Goal: Task Accomplishment & Management: Use online tool/utility

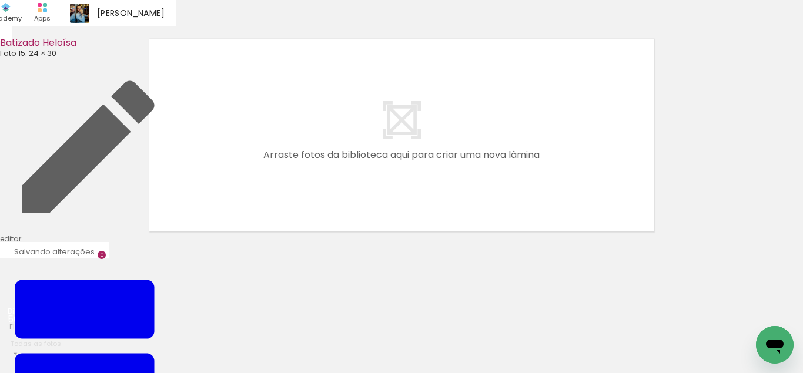
drag, startPoint x: 136, startPoint y: 334, endPoint x: 302, endPoint y: 135, distance: 259.6
click at [302, 135] on quentale-workspace at bounding box center [401, 186] width 803 height 373
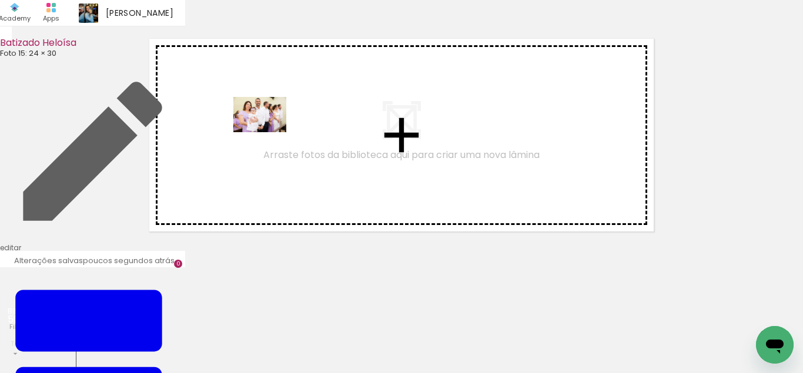
drag, startPoint x: 128, startPoint y: 329, endPoint x: 269, endPoint y: 132, distance: 241.5
click at [269, 132] on quentale-workspace at bounding box center [401, 186] width 803 height 373
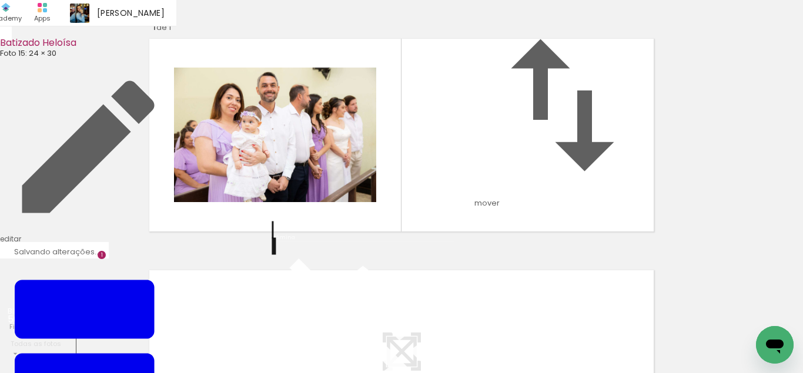
scroll to position [96, 0]
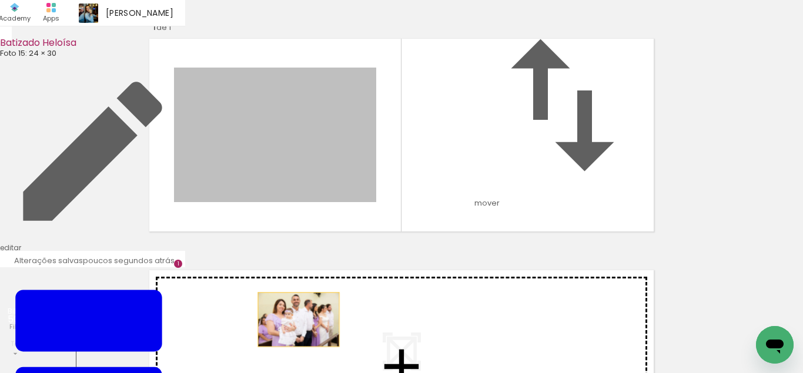
drag, startPoint x: 343, startPoint y: 135, endPoint x: 298, endPoint y: 287, distance: 158.9
click at [298, 287] on div "Inserir lâmina 1 de 1" at bounding box center [401, 236] width 803 height 464
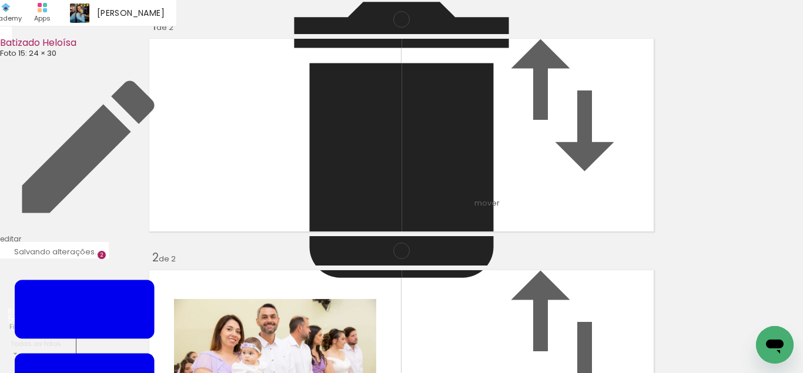
scroll to position [246, 0]
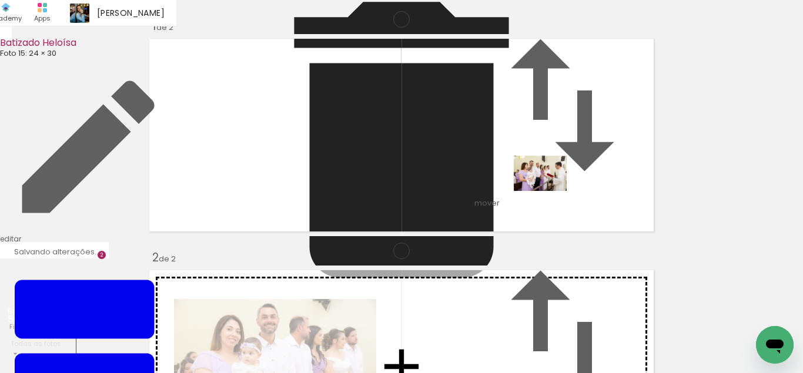
drag, startPoint x: 199, startPoint y: 344, endPoint x: 556, endPoint y: 188, distance: 389.6
click at [556, 188] on quentale-workspace at bounding box center [401, 186] width 803 height 373
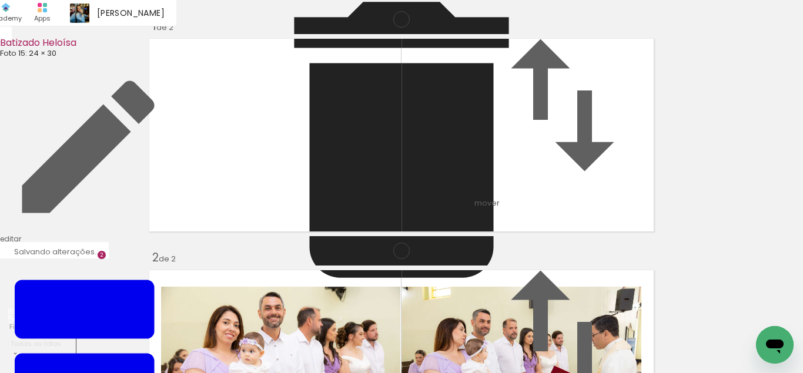
scroll to position [243, 0]
drag, startPoint x: 265, startPoint y: 347, endPoint x: 402, endPoint y: 251, distance: 166.7
click at [402, 251] on quentale-workspace at bounding box center [401, 186] width 803 height 373
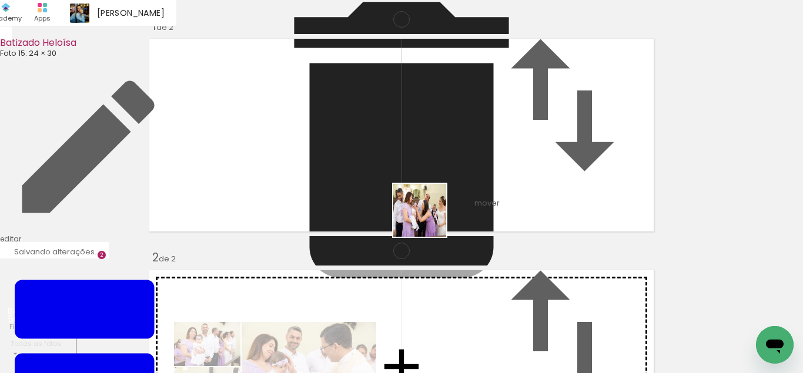
drag, startPoint x: 406, startPoint y: 250, endPoint x: 401, endPoint y: 316, distance: 65.5
click at [450, 188] on quentale-workspace at bounding box center [401, 186] width 803 height 373
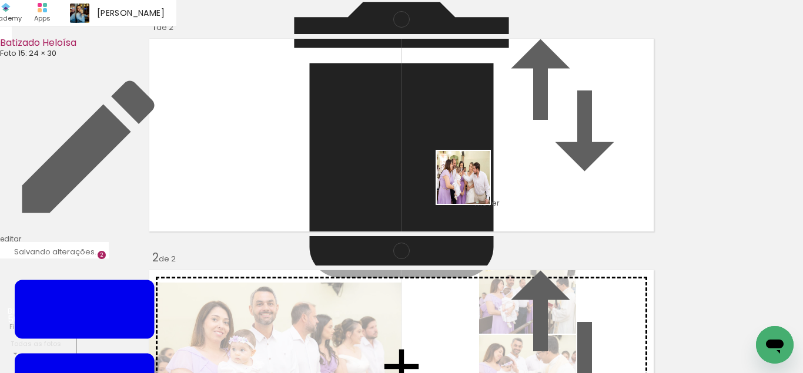
drag, startPoint x: 397, startPoint y: 327, endPoint x: 802, endPoint y: 84, distance: 472.8
click at [472, 186] on quentale-workspace at bounding box center [401, 186] width 803 height 373
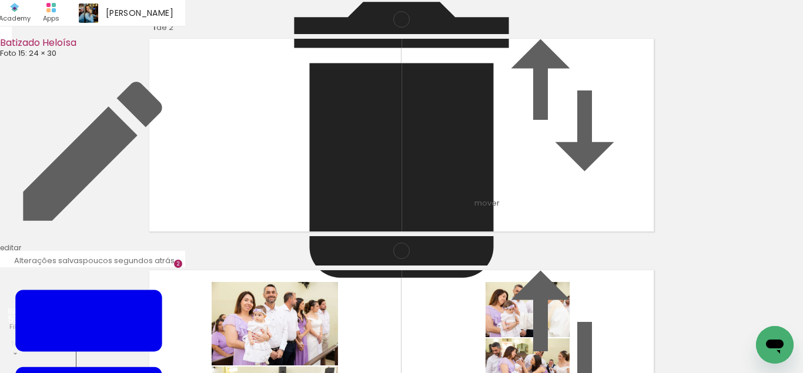
scroll to position [487, 0]
drag, startPoint x: 447, startPoint y: 330, endPoint x: 375, endPoint y: 184, distance: 163.0
click at [375, 184] on quentale-workspace at bounding box center [401, 186] width 803 height 373
drag, startPoint x: 514, startPoint y: 319, endPoint x: 504, endPoint y: 193, distance: 126.8
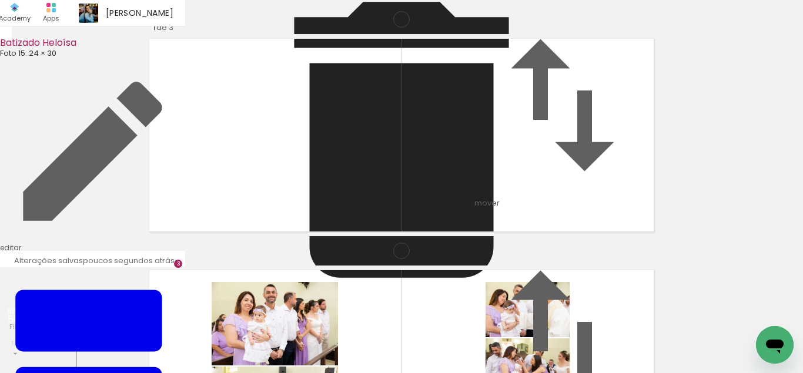
click at [504, 193] on quentale-workspace at bounding box center [401, 186] width 803 height 373
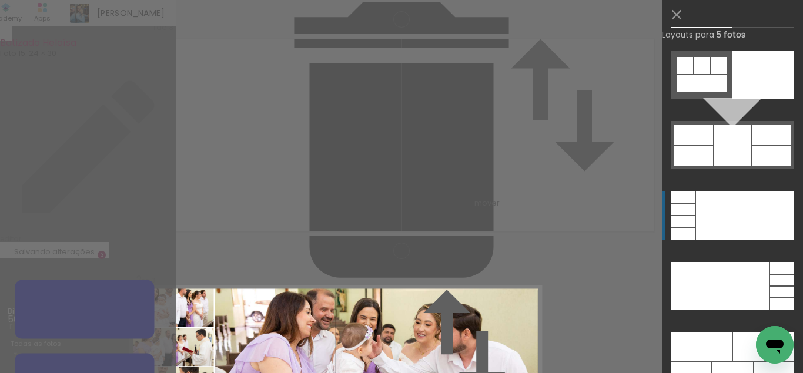
scroll to position [32205, 0]
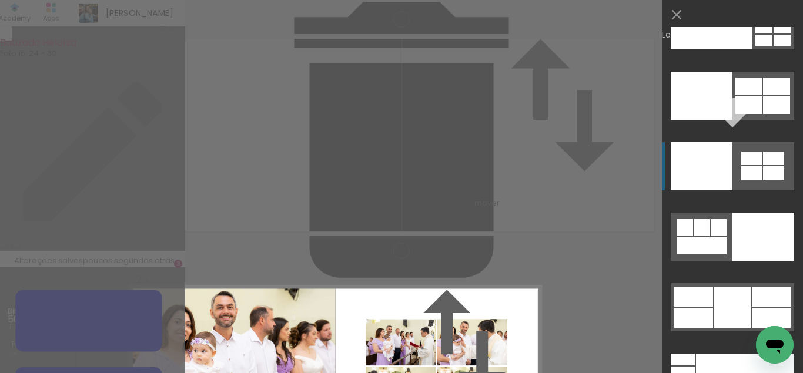
click at [730, 152] on div at bounding box center [702, 166] width 62 height 48
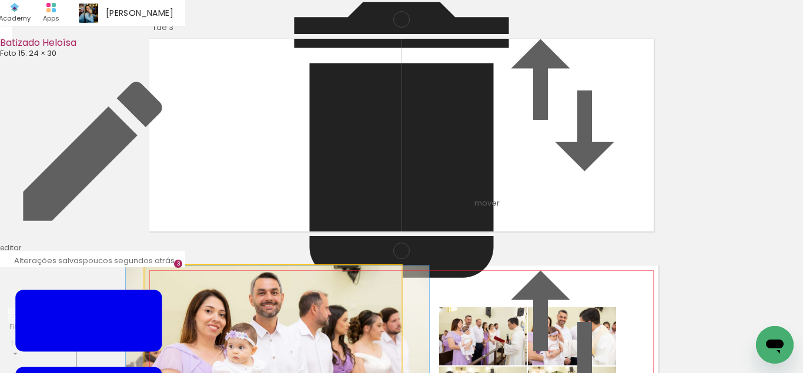
drag, startPoint x: 319, startPoint y: 192, endPoint x: 329, endPoint y: 186, distance: 10.8
click at [329, 266] on album-spread "2 de 3" at bounding box center [402, 367] width 514 height 202
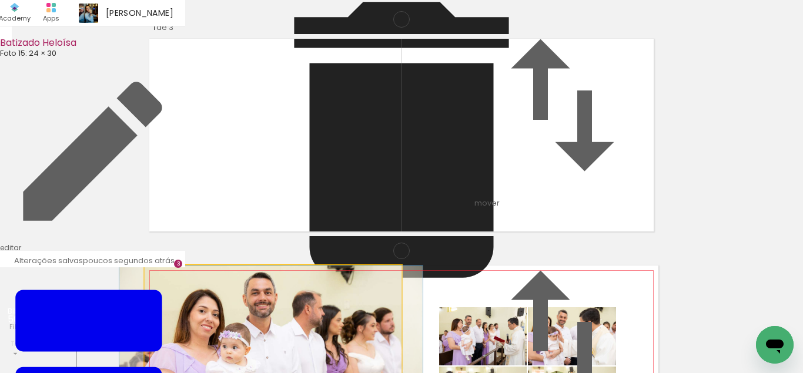
drag, startPoint x: 357, startPoint y: 193, endPoint x: 346, endPoint y: 190, distance: 11.4
click at [346, 266] on album-spread "2 de 3" at bounding box center [402, 367] width 514 height 202
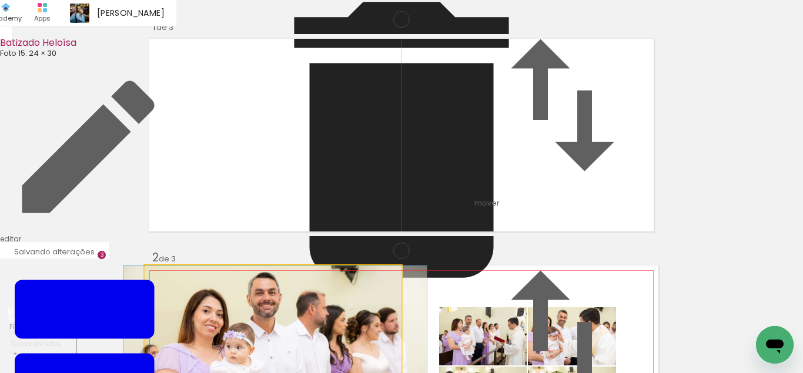
click at [349, 266] on album-spread "2 de 3" at bounding box center [402, 367] width 514 height 202
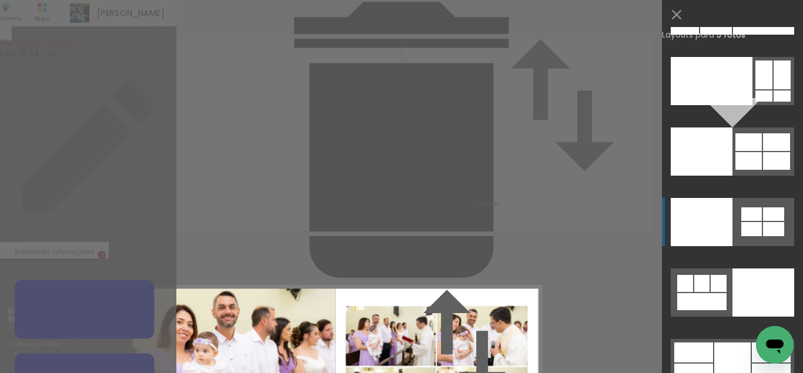
scroll to position [32068, 0]
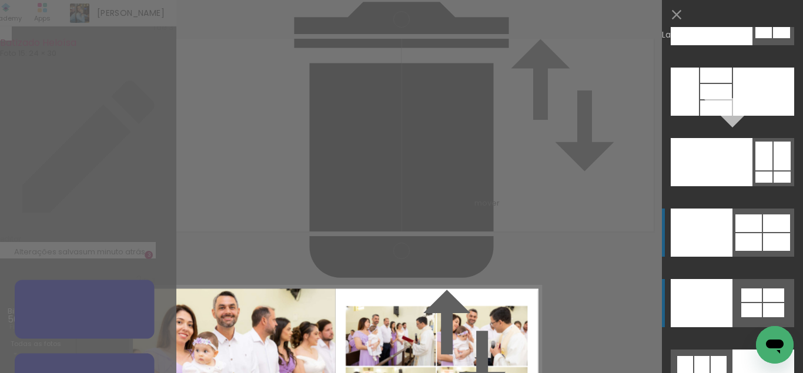
click at [732, 249] on div at bounding box center [702, 233] width 62 height 48
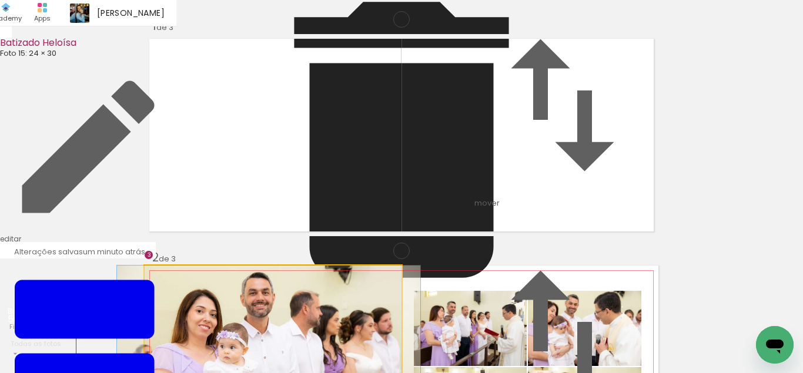
click at [308, 266] on album-spread "2 de 3" at bounding box center [402, 367] width 514 height 202
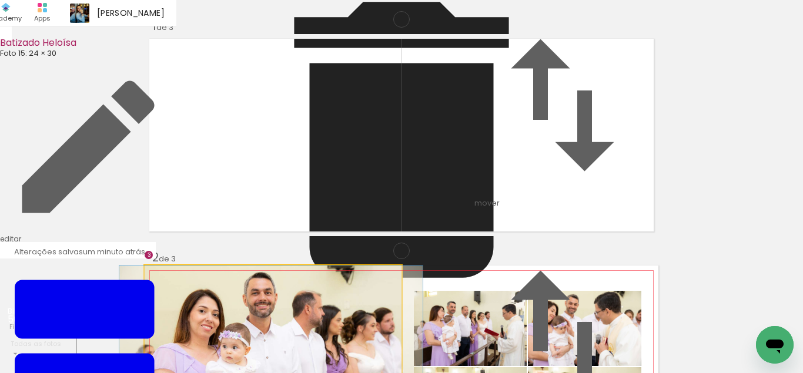
drag, startPoint x: 312, startPoint y: 203, endPoint x: 310, endPoint y: 179, distance: 24.1
click at [310, 266] on album-spread "2 de 3" at bounding box center [402, 367] width 514 height 202
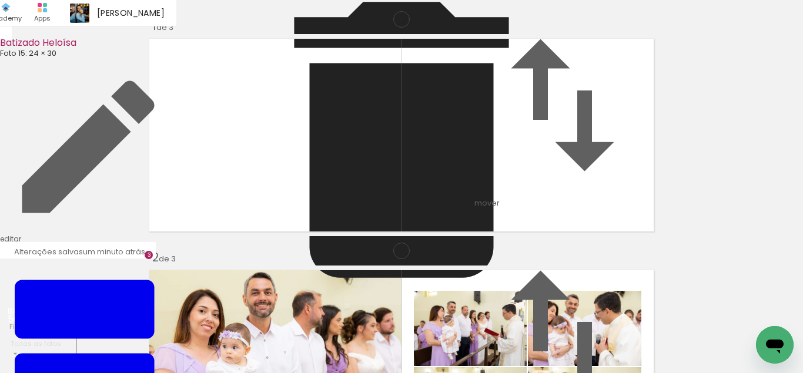
scroll to position [490, 0]
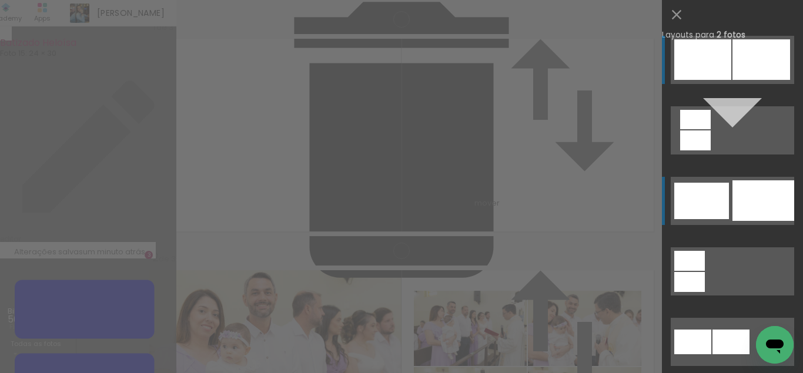
scroll to position [478, 0]
click at [710, 206] on div at bounding box center [701, 201] width 55 height 36
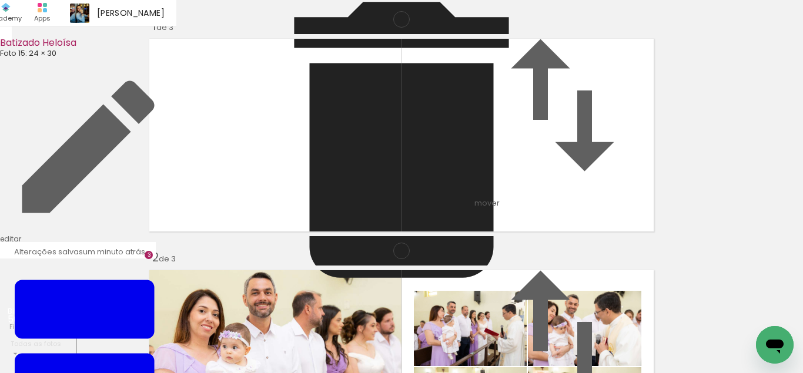
drag, startPoint x: 430, startPoint y: 109, endPoint x: 435, endPoint y: 103, distance: 7.5
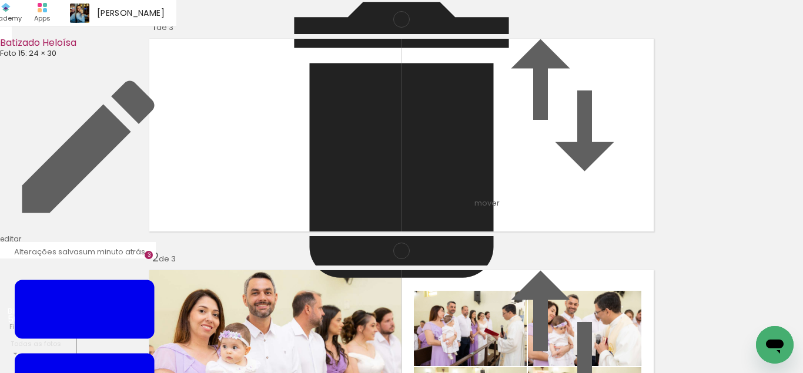
drag, startPoint x: 457, startPoint y: 138, endPoint x: 453, endPoint y: 119, distance: 19.8
drag, startPoint x: 474, startPoint y: 186, endPoint x: 281, endPoint y: 210, distance: 194.3
click at [0, 0] on slot at bounding box center [0, 0] width 0 height 0
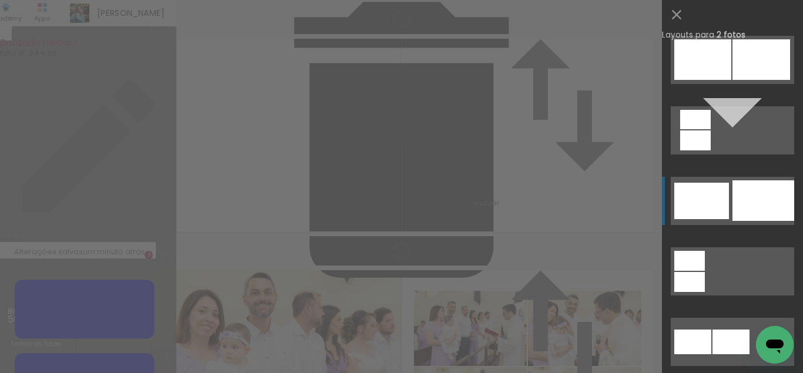
scroll to position [141, 0]
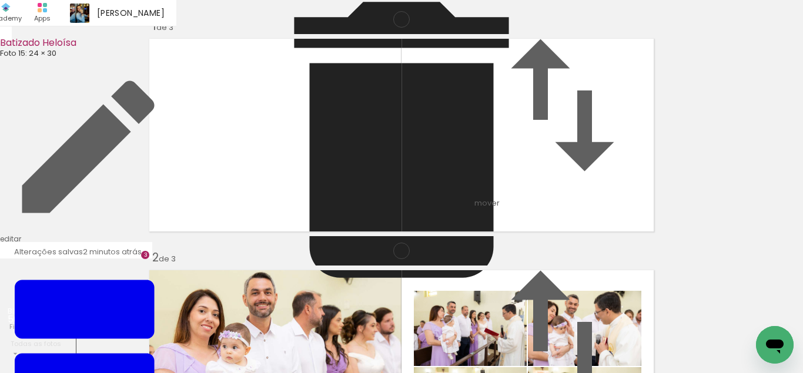
drag, startPoint x: 427, startPoint y: 102, endPoint x: 436, endPoint y: 102, distance: 9.4
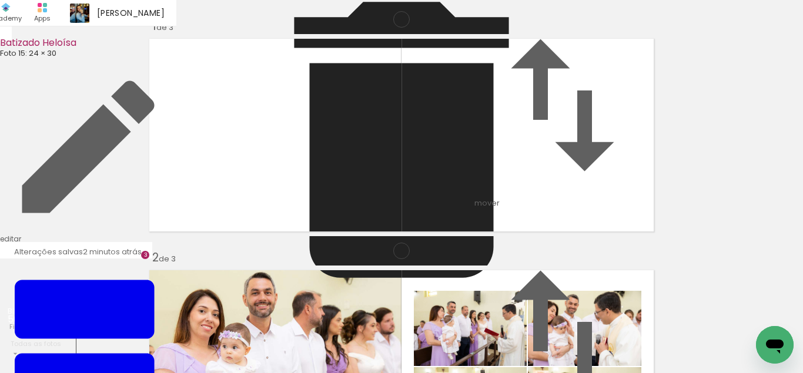
drag, startPoint x: 480, startPoint y: 174, endPoint x: 315, endPoint y: 183, distance: 165.4
click at [0, 0] on slot at bounding box center [0, 0] width 0 height 0
type paper-slider "128"
drag, startPoint x: 290, startPoint y: 208, endPoint x: 295, endPoint y: 212, distance: 6.7
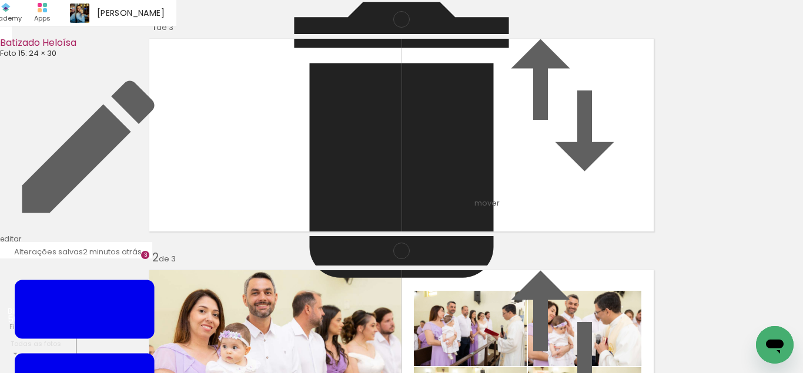
drag, startPoint x: 434, startPoint y: 113, endPoint x: 445, endPoint y: 112, distance: 10.6
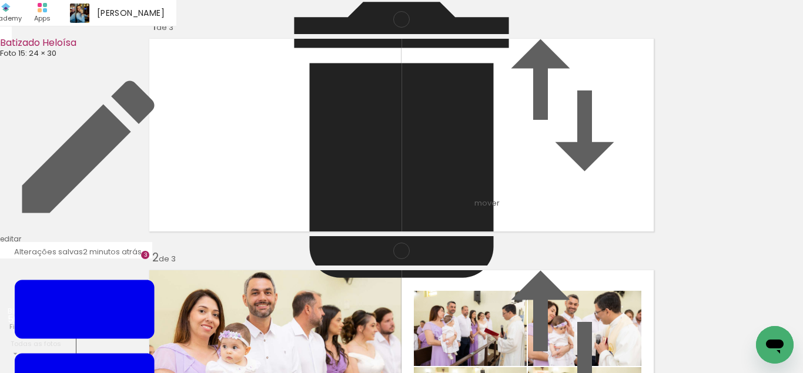
drag, startPoint x: 474, startPoint y: 176, endPoint x: 475, endPoint y: 195, distance: 18.8
drag, startPoint x: 444, startPoint y: 109, endPoint x: 438, endPoint y: 108, distance: 6.0
type paper-slider "113"
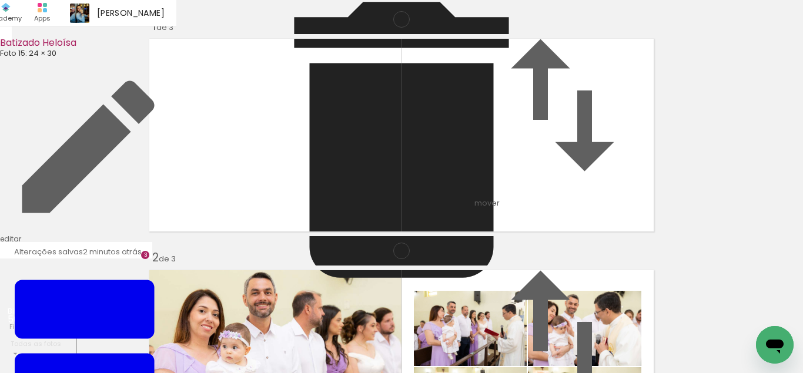
drag, startPoint x: 560, startPoint y: 222, endPoint x: 548, endPoint y: 231, distance: 15.5
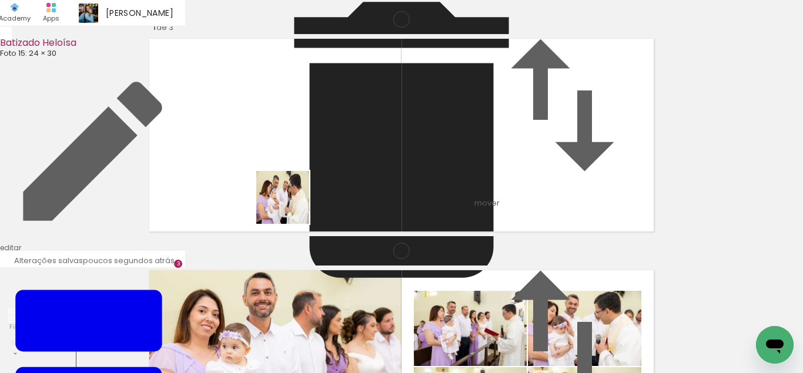
drag, startPoint x: 270, startPoint y: 352, endPoint x: 292, endPoint y: 206, distance: 146.7
click at [292, 206] on quentale-workspace at bounding box center [401, 186] width 803 height 373
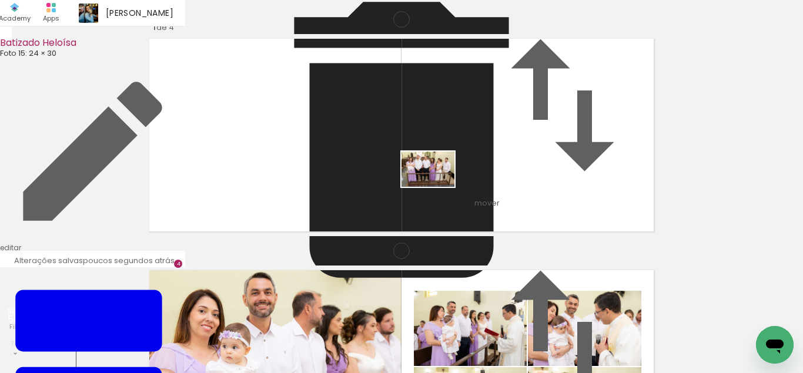
drag, startPoint x: 345, startPoint y: 346, endPoint x: 439, endPoint y: 184, distance: 187.0
click at [439, 184] on quentale-workspace at bounding box center [401, 186] width 803 height 373
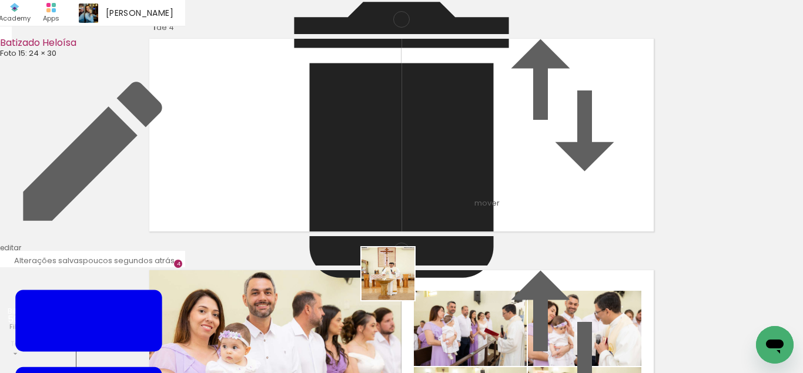
drag, startPoint x: 406, startPoint y: 322, endPoint x: 379, endPoint y: 211, distance: 113.6
click at [379, 226] on quentale-workspace at bounding box center [401, 186] width 803 height 373
click at [409, 303] on span "Inserir lâmina" at bounding box center [392, 307] width 46 height 8
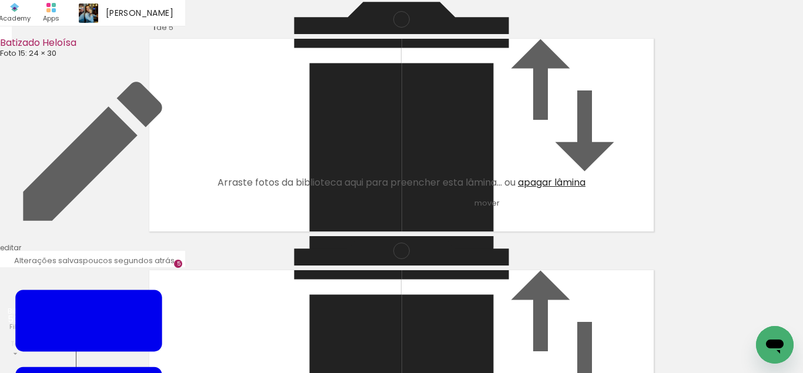
scroll to position [0, 2589]
drag, startPoint x: 718, startPoint y: 370, endPoint x: 8, endPoint y: 15, distance: 794.3
drag, startPoint x: 715, startPoint y: 340, endPoint x: 531, endPoint y: 165, distance: 254.1
click at [531, 165] on quentale-workspace at bounding box center [401, 186] width 803 height 373
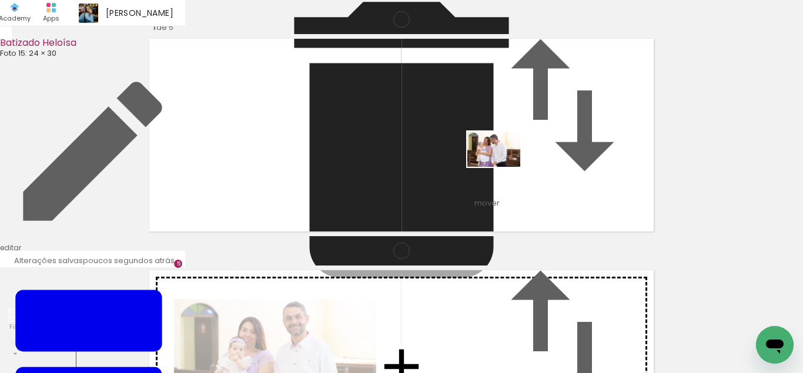
drag, startPoint x: 746, startPoint y: 341, endPoint x: 491, endPoint y: 159, distance: 313.2
click at [491, 159] on quentale-workspace at bounding box center [401, 186] width 803 height 373
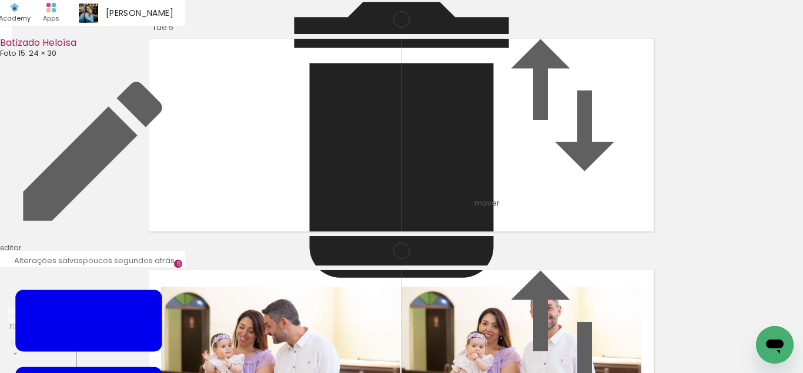
scroll to position [325, 0]
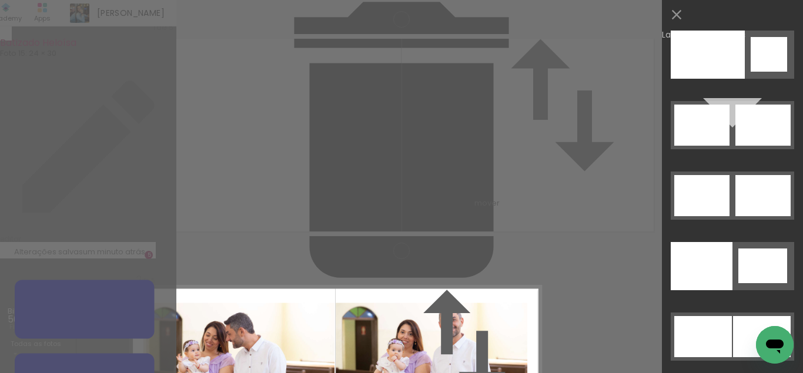
scroll to position [5955, 0]
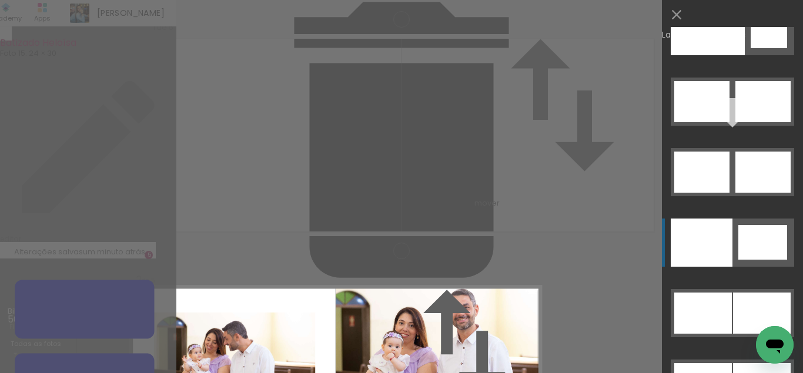
click at [739, 236] on div at bounding box center [762, 242] width 49 height 35
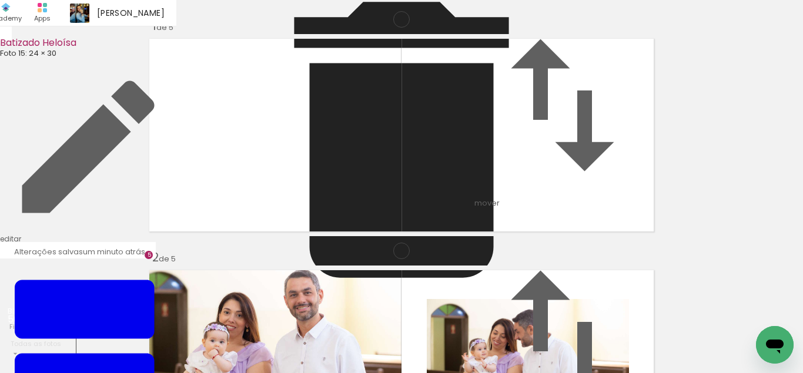
scroll to position [243, 0]
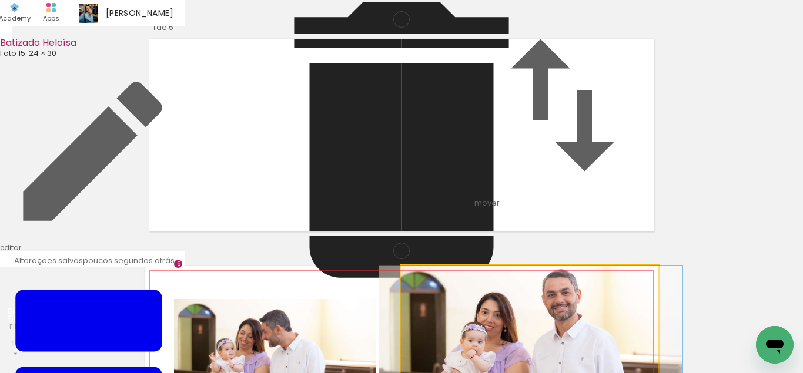
click at [544, 266] on album-spread "2 de 5" at bounding box center [402, 367] width 514 height 202
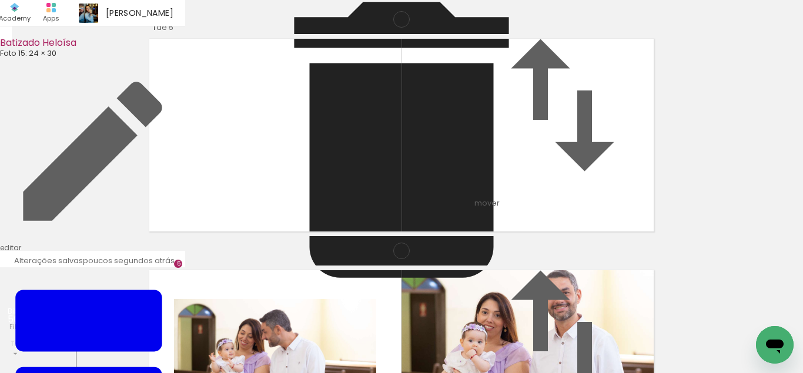
click at [359, 266] on quentale-layouter at bounding box center [402, 367] width 514 height 202
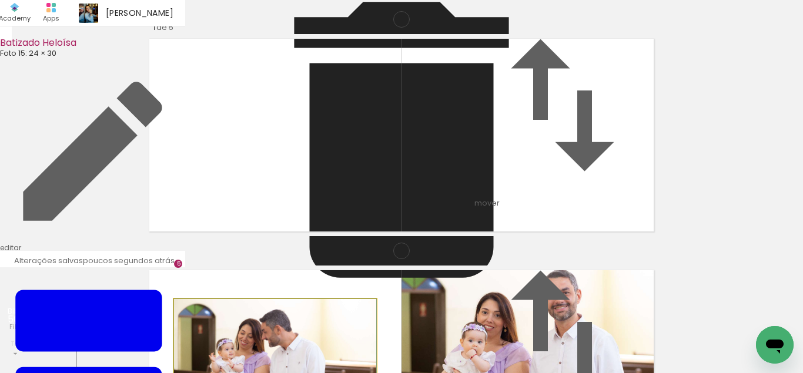
click at [322, 299] on quentale-photo at bounding box center [275, 366] width 202 height 135
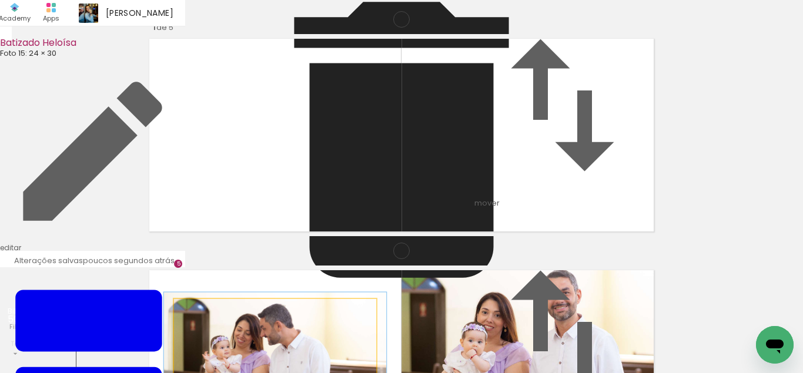
type paper-slider "110"
click at [210, 303] on div at bounding box center [205, 312] width 19 height 19
click at [206, 307] on div at bounding box center [208, 312] width 11 height 11
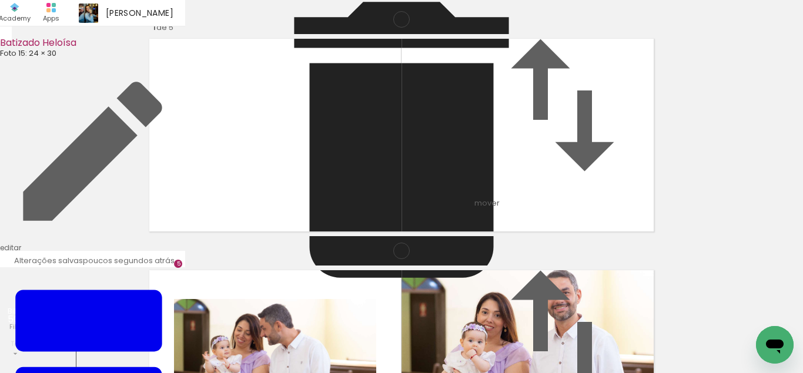
click at [225, 266] on quentale-layouter at bounding box center [402, 367] width 514 height 202
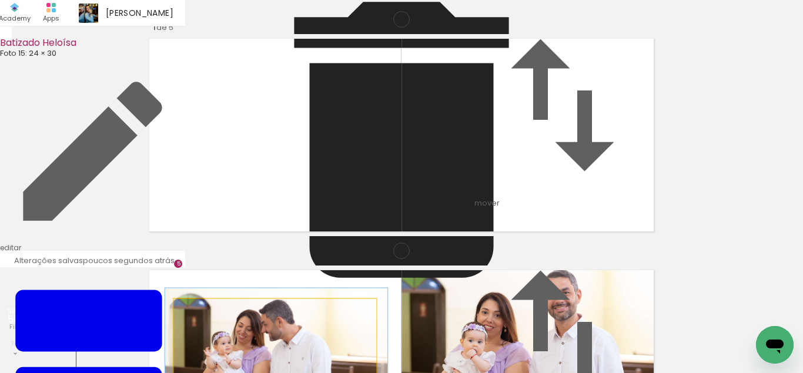
click at [262, 266] on album-spread "2 de 5" at bounding box center [402, 367] width 514 height 202
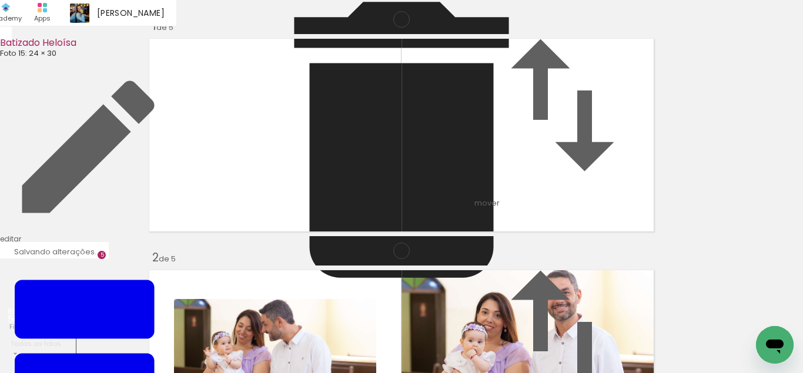
click at [270, 266] on quentale-layouter at bounding box center [402, 367] width 514 height 202
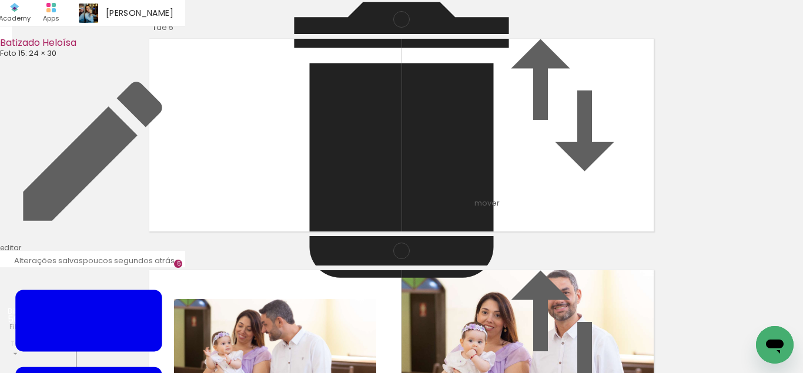
scroll to position [0, 502]
drag, startPoint x: 273, startPoint y: 335, endPoint x: 332, endPoint y: 343, distance: 58.9
click at [305, 222] on quentale-workspace at bounding box center [401, 186] width 803 height 373
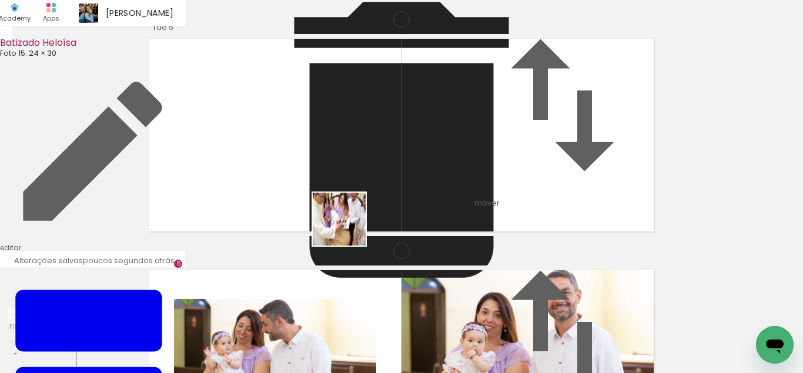
drag, startPoint x: 332, startPoint y: 343, endPoint x: 404, endPoint y: 289, distance: 90.3
click at [373, 143] on quentale-workspace at bounding box center [401, 186] width 803 height 373
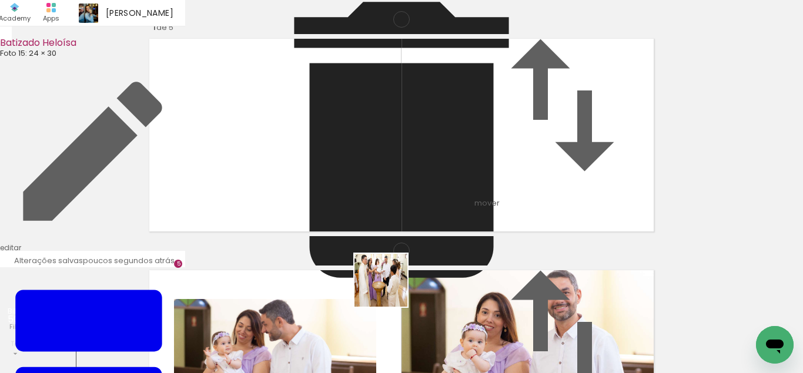
drag, startPoint x: 393, startPoint y: 327, endPoint x: 380, endPoint y: 352, distance: 27.9
click at [390, 149] on quentale-workspace at bounding box center [401, 186] width 803 height 373
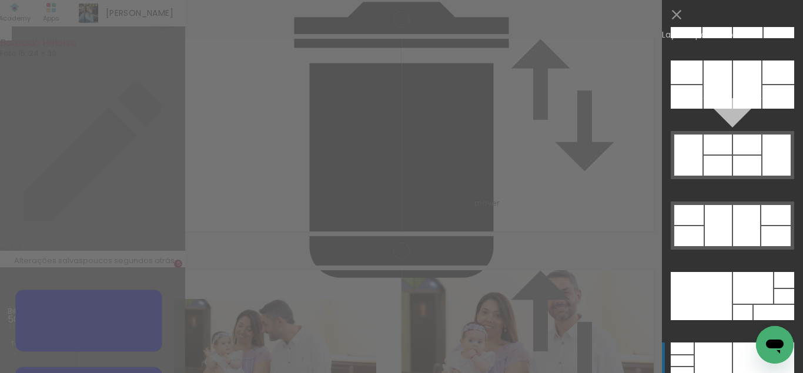
scroll to position [36227, 0]
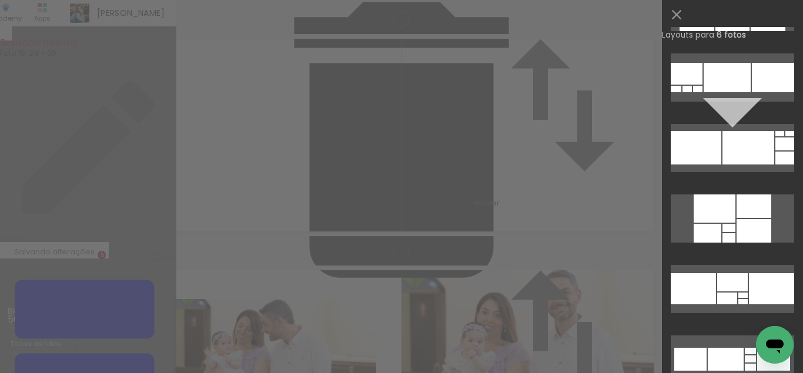
scroll to position [16106, 0]
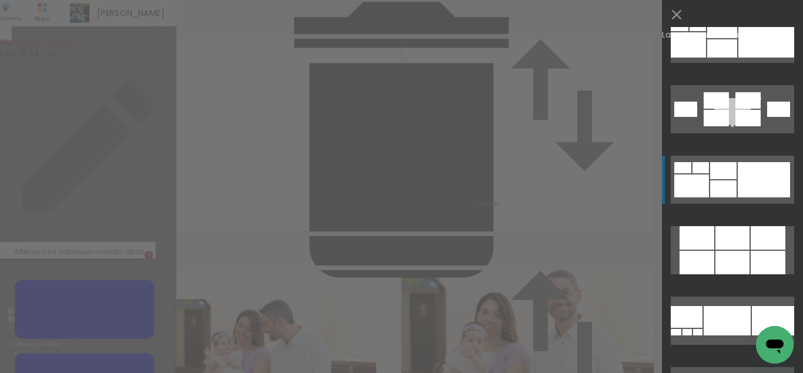
click at [740, 190] on div at bounding box center [764, 179] width 52 height 35
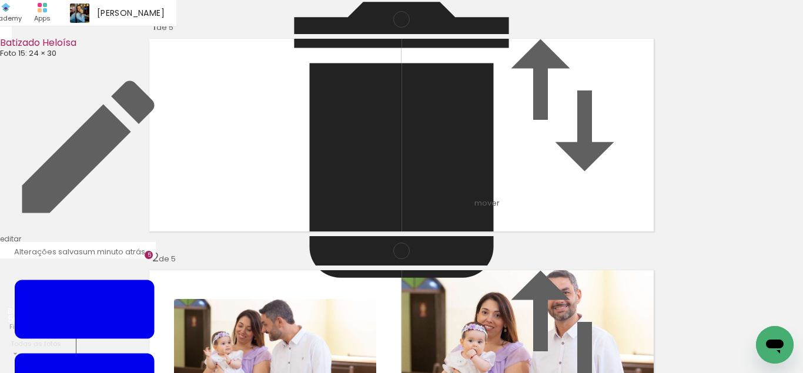
scroll to position [942, 0]
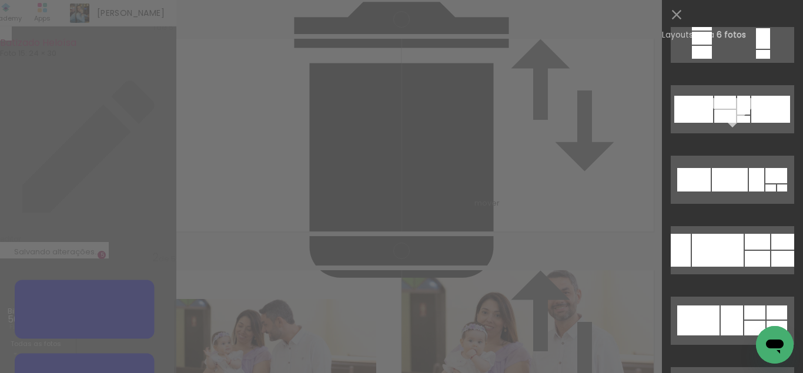
scroll to position [325, 0]
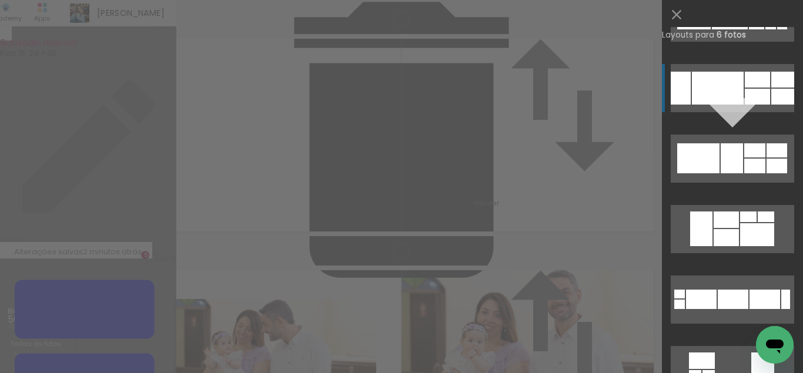
click at [744, 96] on quentale-layouter at bounding box center [732, 88] width 123 height 48
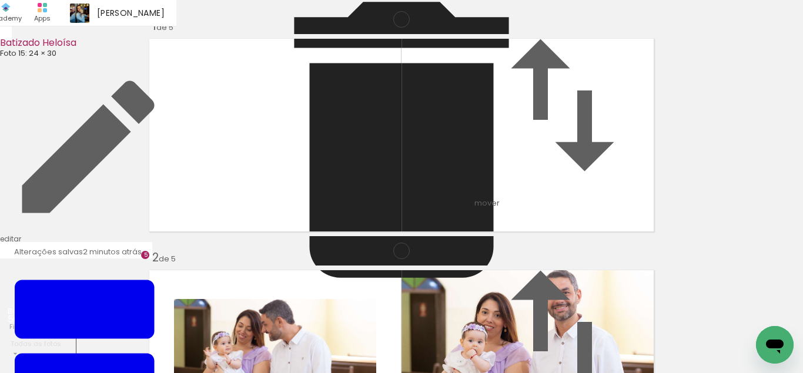
scroll to position [941, 0]
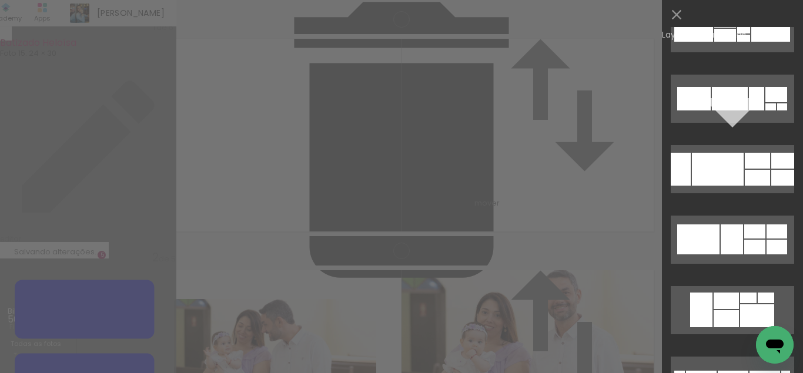
scroll to position [325, 0]
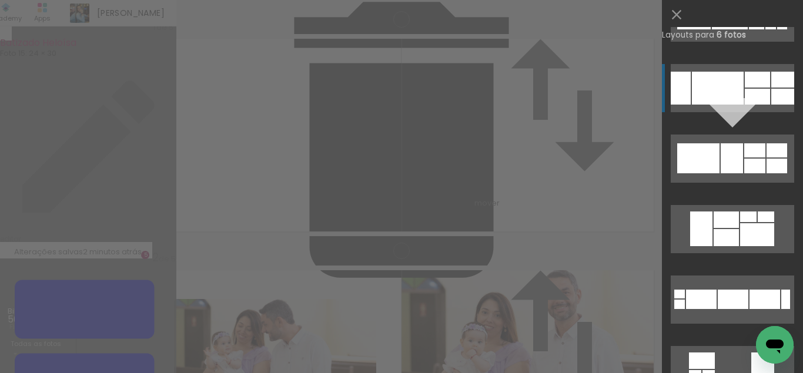
click at [737, 95] on div at bounding box center [718, 88] width 52 height 33
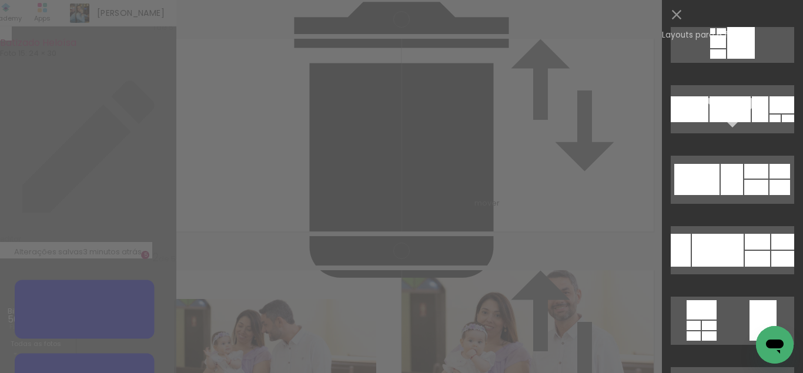
scroll to position [2219, 0]
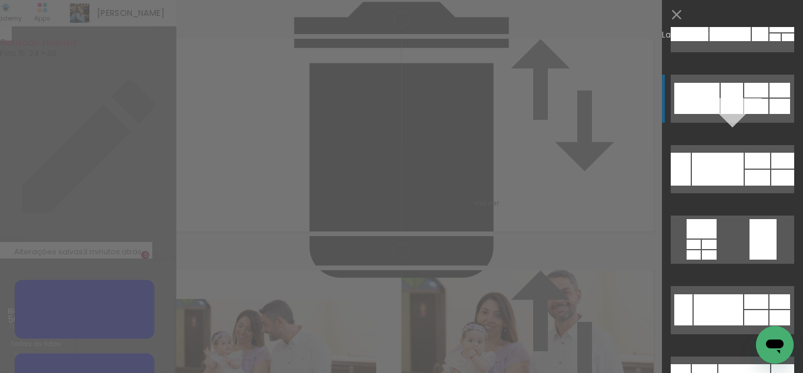
click at [739, 98] on div at bounding box center [732, 98] width 22 height 31
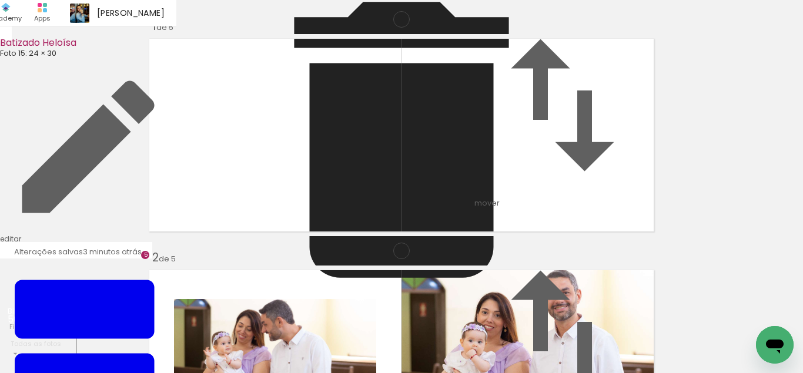
drag, startPoint x: 453, startPoint y: 342, endPoint x: 406, endPoint y: 281, distance: 76.8
click at [406, 281] on quentale-workspace at bounding box center [401, 186] width 803 height 373
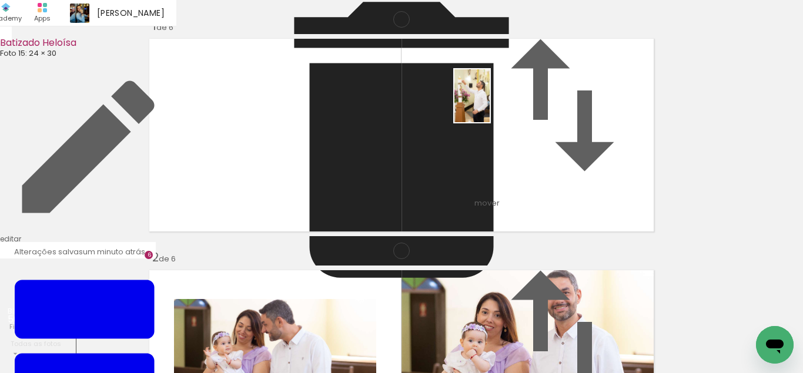
drag, startPoint x: 533, startPoint y: 319, endPoint x: 483, endPoint y: 181, distance: 146.6
click at [485, 89] on quentale-workspace at bounding box center [401, 186] width 803 height 373
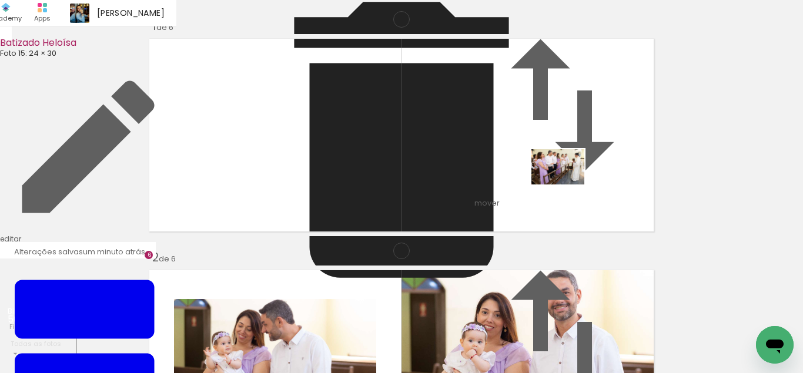
drag, startPoint x: 596, startPoint y: 332, endPoint x: 567, endPoint y: 185, distance: 150.5
click at [567, 185] on quentale-workspace at bounding box center [401, 186] width 803 height 373
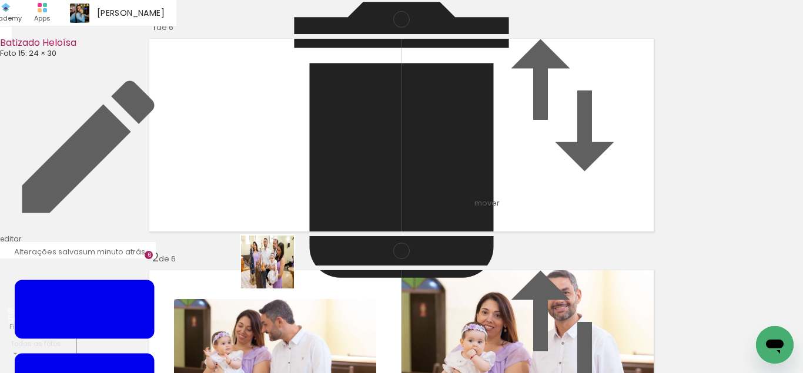
drag, startPoint x: 244, startPoint y: 343, endPoint x: 311, endPoint y: 169, distance: 186.5
click at [311, 169] on quentale-workspace at bounding box center [401, 186] width 803 height 373
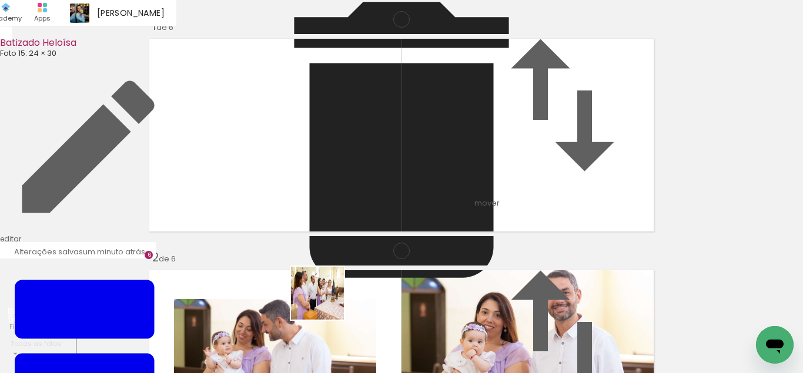
drag, startPoint x: 321, startPoint y: 344, endPoint x: 359, endPoint y: 285, distance: 70.1
click at [353, 198] on quentale-workspace at bounding box center [401, 186] width 803 height 373
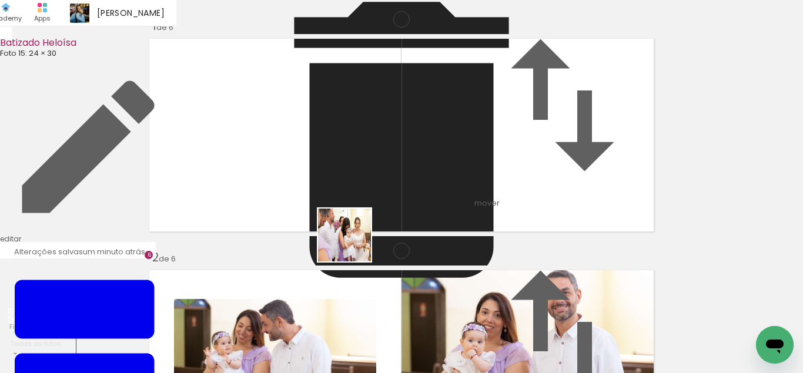
drag, startPoint x: 361, startPoint y: 321, endPoint x: 353, endPoint y: 244, distance: 77.4
click at [353, 244] on quentale-workspace at bounding box center [401, 186] width 803 height 373
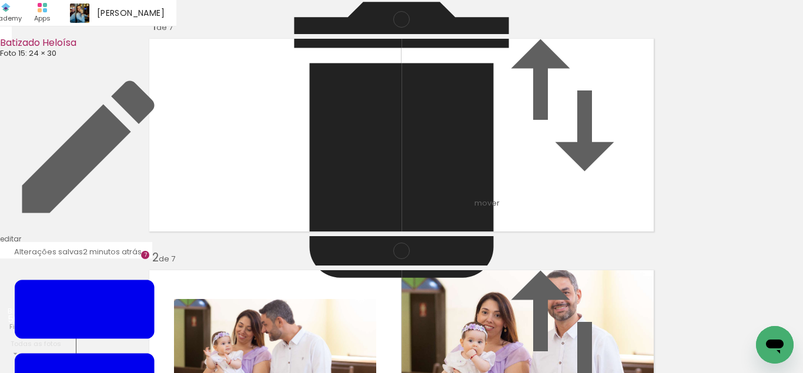
drag, startPoint x: 438, startPoint y: 337, endPoint x: 476, endPoint y: 329, distance: 38.5
click at [439, 200] on quentale-workspace at bounding box center [401, 186] width 803 height 373
drag, startPoint x: 486, startPoint y: 318, endPoint x: 547, endPoint y: 337, distance: 64.0
click at [474, 222] on quentale-workspace at bounding box center [401, 186] width 803 height 373
drag, startPoint x: 555, startPoint y: 340, endPoint x: 599, endPoint y: 307, distance: 55.0
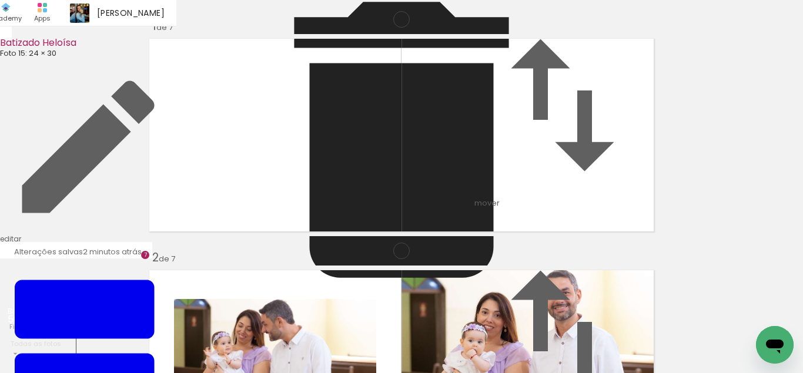
click at [496, 198] on quentale-workspace at bounding box center [401, 186] width 803 height 373
drag, startPoint x: 616, startPoint y: 305, endPoint x: 498, endPoint y: 184, distance: 168.8
click at [516, 143] on quentale-workspace at bounding box center [401, 186] width 803 height 373
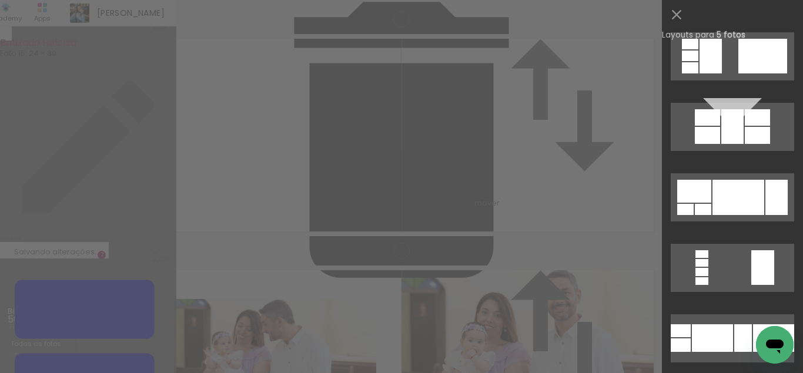
scroll to position [487, 0]
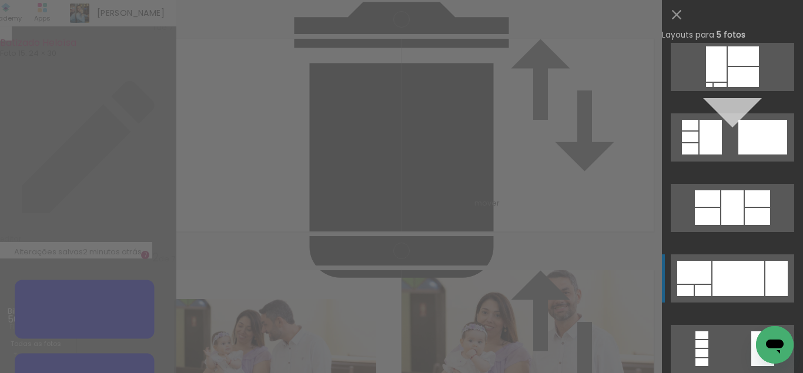
click at [765, 281] on div at bounding box center [776, 278] width 22 height 35
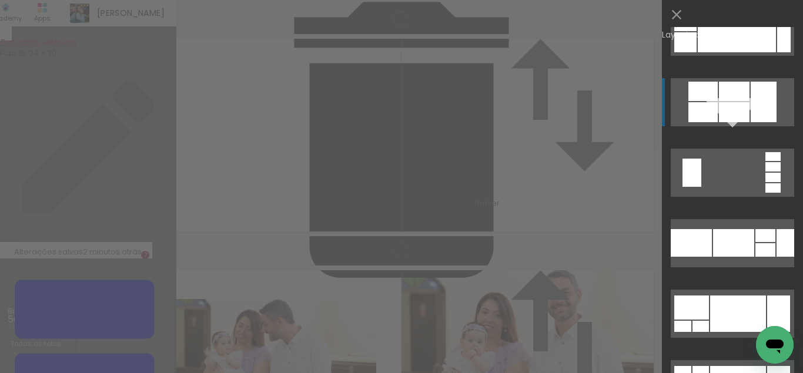
scroll to position [2085, 0]
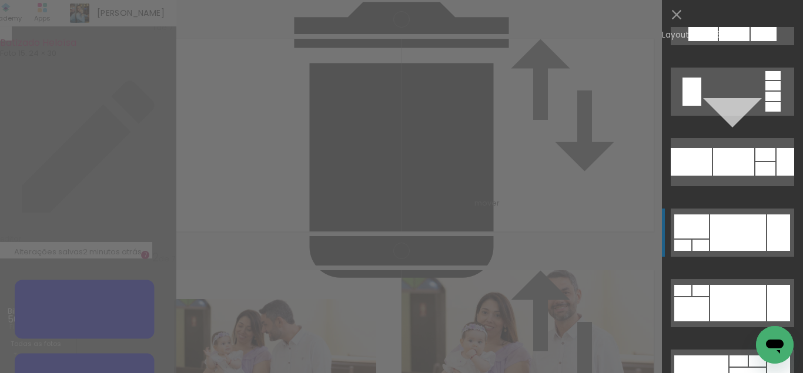
click at [741, 240] on div at bounding box center [738, 233] width 56 height 36
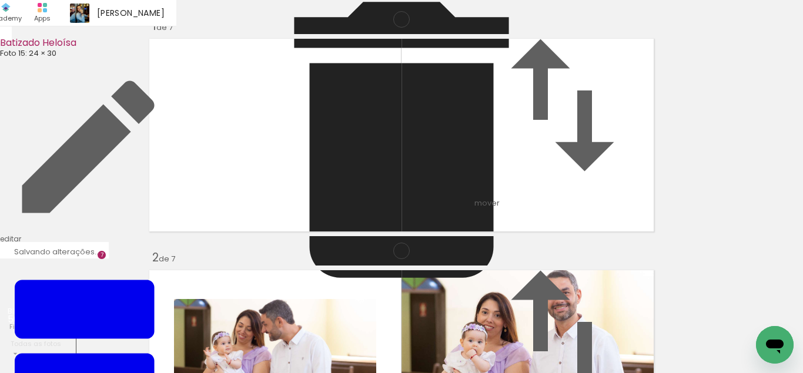
drag, startPoint x: 459, startPoint y: 183, endPoint x: 464, endPoint y: 189, distance: 7.9
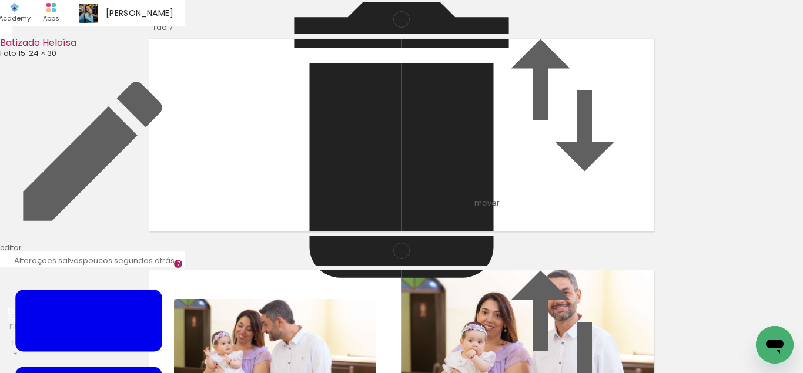
drag, startPoint x: 454, startPoint y: 176, endPoint x: 439, endPoint y: 176, distance: 14.7
type paper-slider "119"
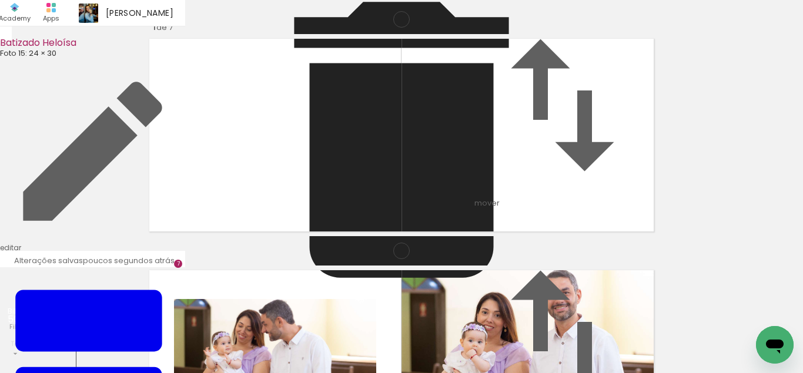
drag, startPoint x: 332, startPoint y: 169, endPoint x: 352, endPoint y: 172, distance: 20.9
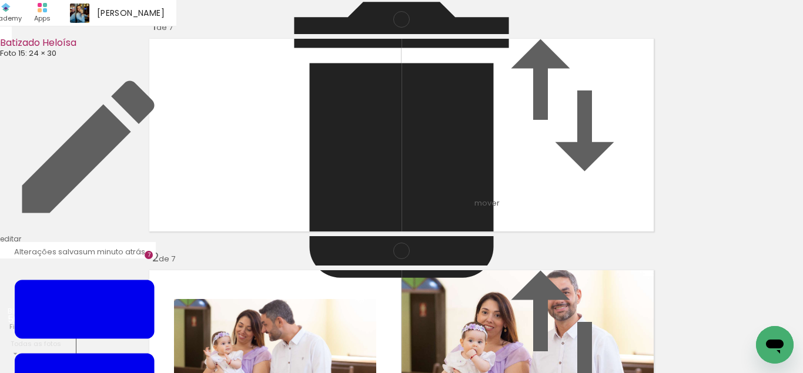
drag, startPoint x: 354, startPoint y: 166, endPoint x: 342, endPoint y: 164, distance: 12.5
